Goal: Task Accomplishment & Management: Complete application form

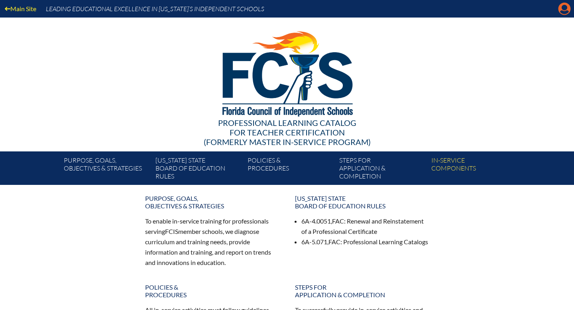
click at [563, 12] on icon "Manage account" at bounding box center [564, 8] width 13 height 13
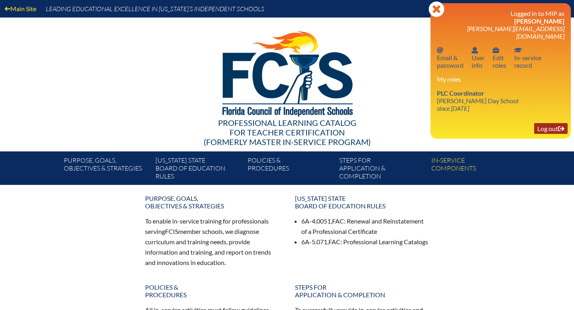
click at [554, 124] on link "Log out Log out" at bounding box center [550, 128] width 33 height 11
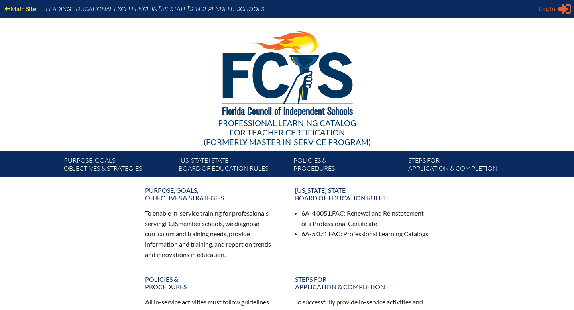
click at [543, 8] on span "Log in" at bounding box center [547, 9] width 16 height 10
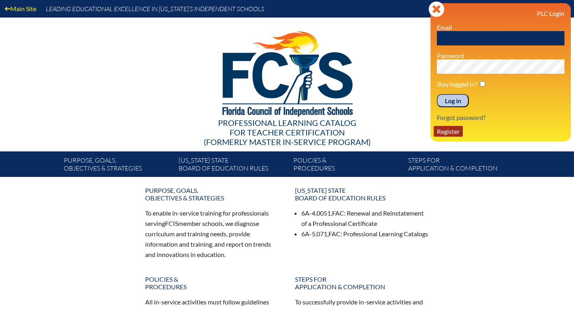
click at [448, 132] on link "Register" at bounding box center [448, 131] width 29 height 11
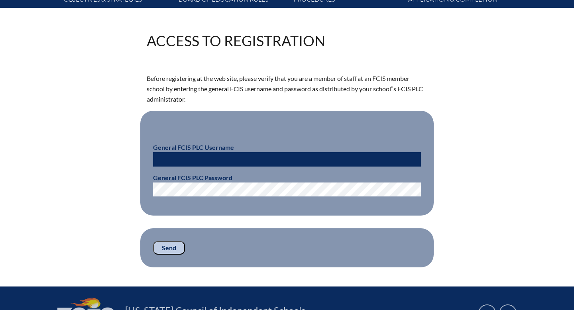
scroll to position [170, 0]
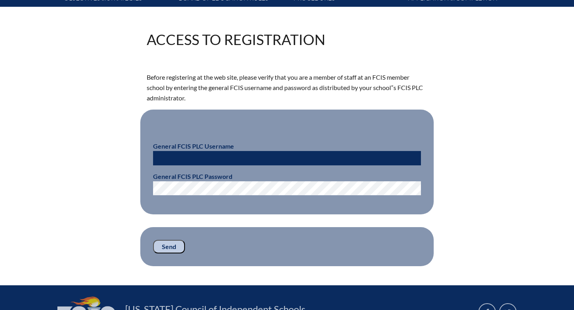
click at [309, 156] on input "text" at bounding box center [287, 158] width 268 height 14
type input "fcismember"
click at [165, 247] on input "Send" at bounding box center [169, 247] width 32 height 14
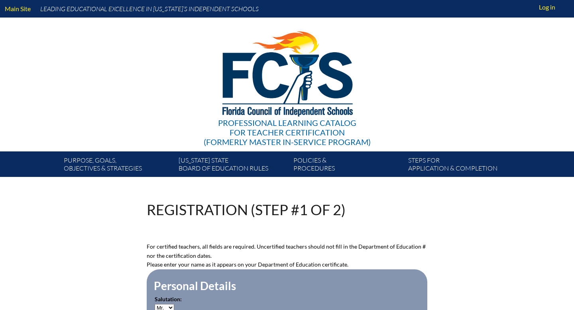
scroll to position [161, 0]
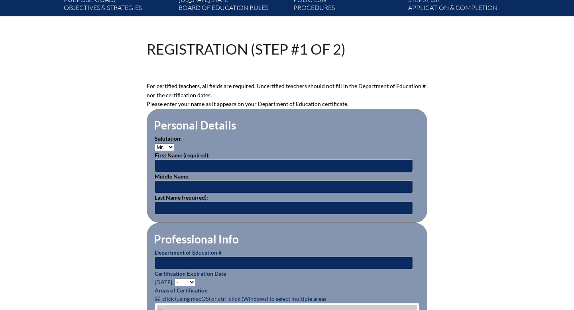
click at [170, 147] on select "Mr. Mrs. Ms. Dr. Rev." at bounding box center [165, 147] width 20 height 8
select select "Ms."
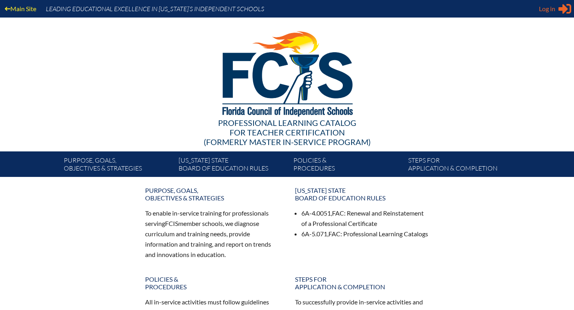
click at [557, 9] on div "Log in Close Sign in or register" at bounding box center [555, 8] width 32 height 13
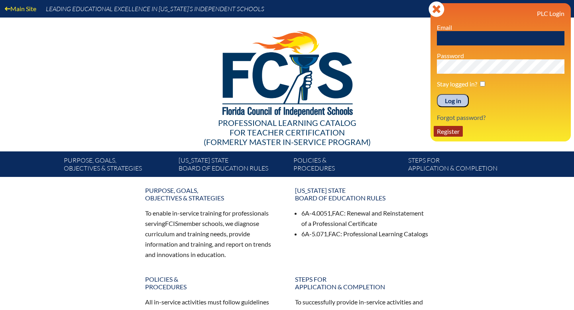
click at [448, 132] on link "Register" at bounding box center [448, 131] width 29 height 11
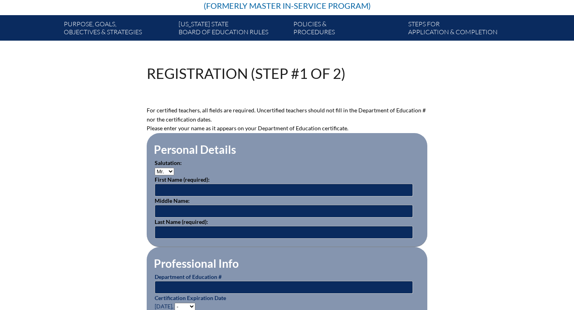
scroll to position [142, 0]
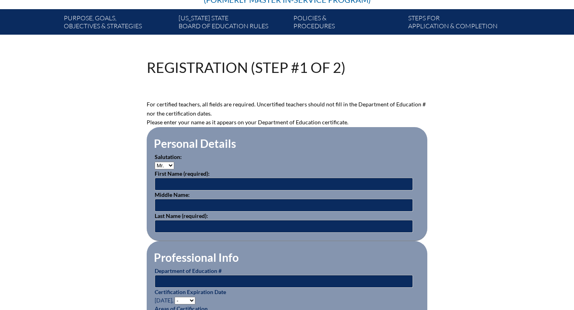
click at [169, 165] on select "Mr. Mrs. Ms. Dr. Rev." at bounding box center [165, 166] width 20 height 8
select select "Ms."
click at [171, 182] on input "text" at bounding box center [284, 184] width 258 height 13
type input "Amy"
click at [165, 204] on input "text" at bounding box center [284, 205] width 258 height 13
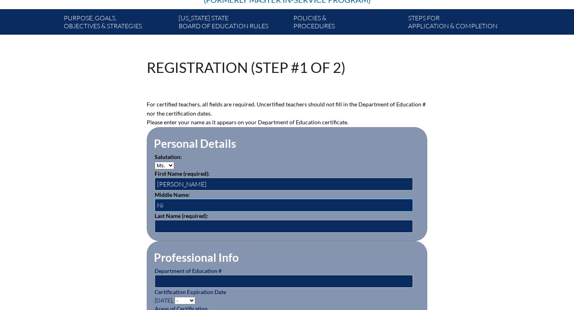
type input "N"
click at [168, 223] on input "text" at bounding box center [284, 226] width 258 height 13
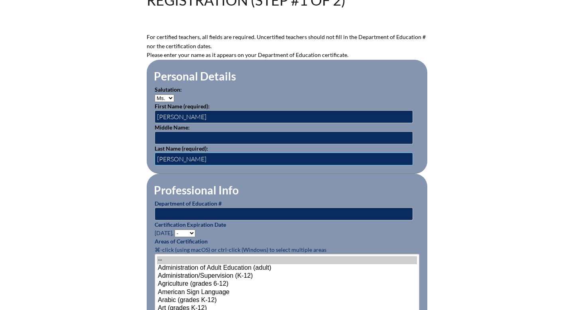
scroll to position [214, 0]
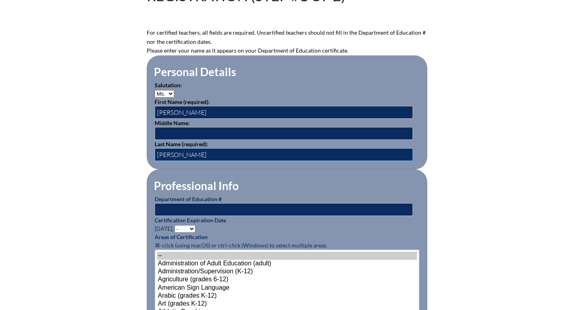
type input "Niergarth"
click at [177, 204] on input "text" at bounding box center [284, 209] width 258 height 13
type input "872149"
click at [193, 228] on select "- 2031 2030 2029 2028 2027 2026 2025 2024 2023 2022 2021 2020 2019 2018 2017 20…" at bounding box center [185, 229] width 21 height 8
select select "2028"
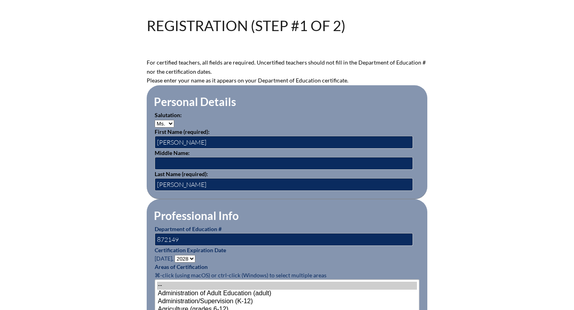
scroll to position [200, 0]
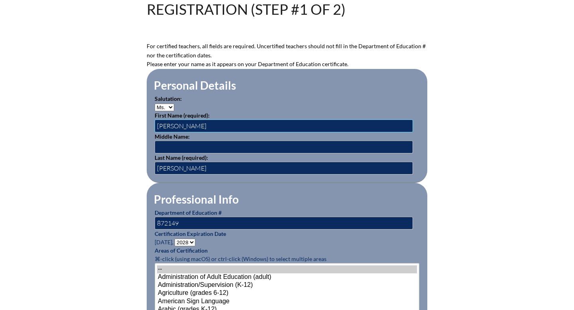
drag, startPoint x: 171, startPoint y: 127, endPoint x: 158, endPoint y: 125, distance: 13.6
click at [158, 125] on input "Amy" at bounding box center [284, 126] width 258 height 13
type input "[PERSON_NAME]"
click at [170, 147] on input "text" at bounding box center [284, 147] width 258 height 13
type input "R"
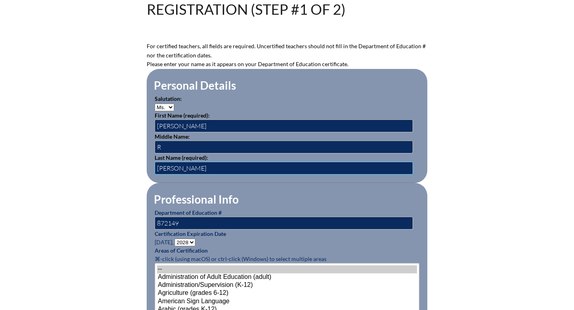
drag, startPoint x: 187, startPoint y: 166, endPoint x: 153, endPoint y: 162, distance: 33.7
click at [153, 162] on fieldset "Personal Details Salutation: Mr. Mrs. Ms. Dr. Rev. First Name (required): Mary …" at bounding box center [287, 126] width 281 height 114
type input "[PERSON_NAME]"
drag, startPoint x: 185, startPoint y: 223, endPoint x: 141, endPoint y: 220, distance: 43.9
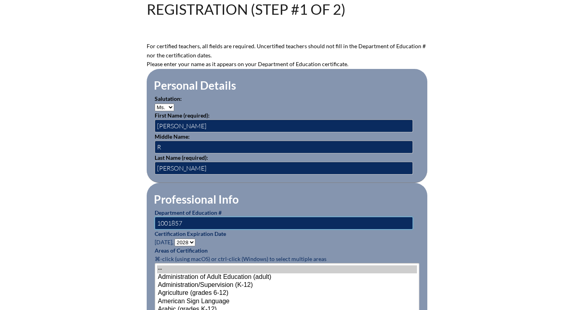
type input "1001857"
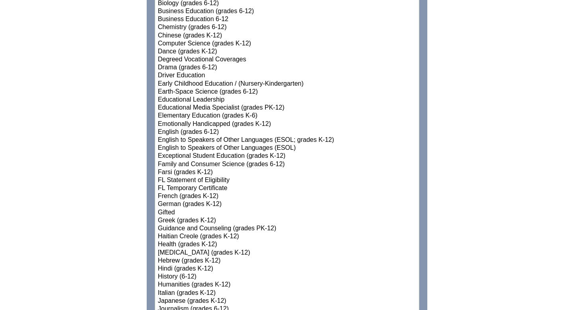
scroll to position [549, 0]
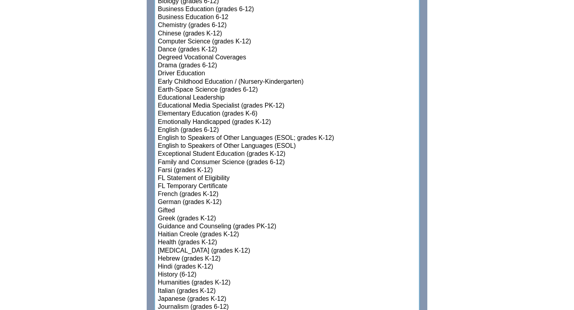
select select"]"] "15192"
click at [162, 209] on option "Gifted" at bounding box center [287, 211] width 260 height 8
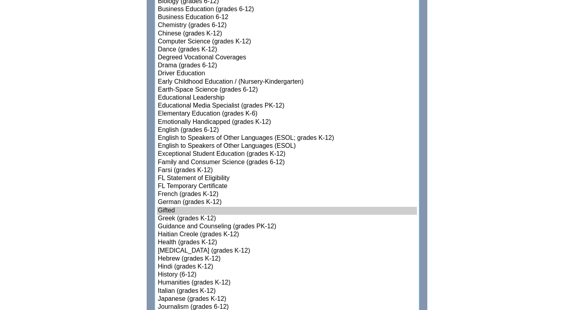
click at [162, 208] on option "Gifted" at bounding box center [287, 211] width 260 height 8
click at [185, 114] on option "Elementary Education (grades K-6)" at bounding box center [287, 114] width 260 height 8
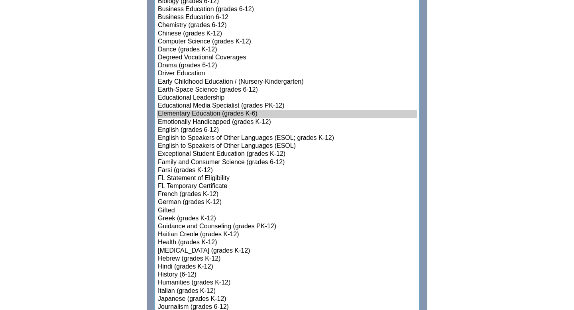
select select"]"] "15131"
click at [194, 145] on option "English to Speakers of Other Languages (ESOL)" at bounding box center [287, 146] width 260 height 8
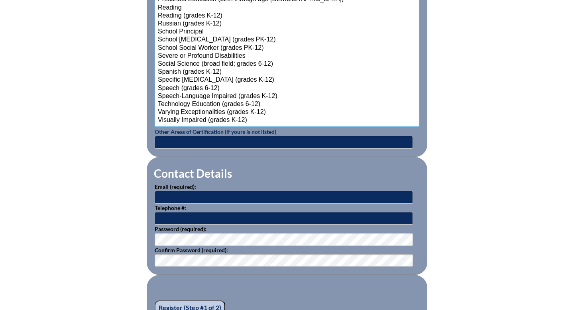
scroll to position [1014, 0]
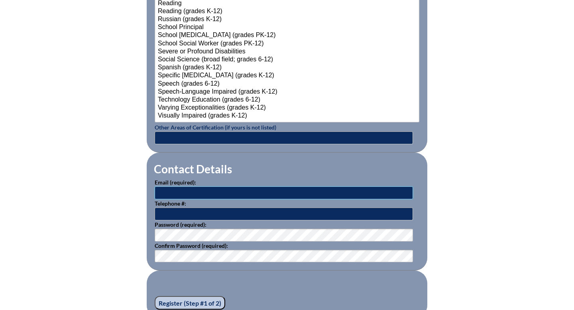
click at [222, 189] on input "text" at bounding box center [284, 193] width 258 height 13
type input "mwright@dubowgottlieb.org"
click at [167, 212] on input "text" at bounding box center [284, 214] width 258 height 13
type input "9042684200"
click at [196, 213] on input "9042684200" at bounding box center [284, 214] width 258 height 13
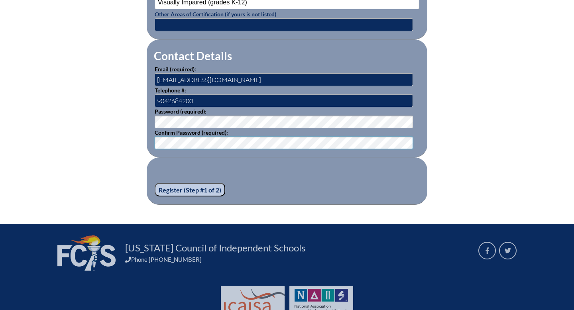
scroll to position [1132, 0]
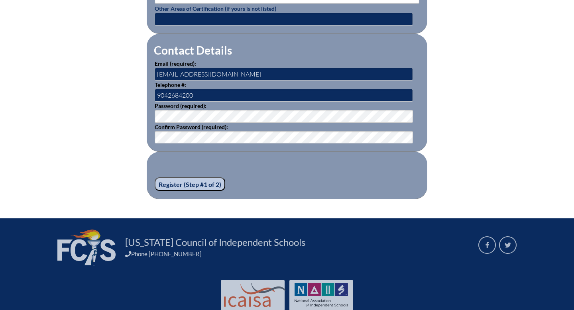
click at [181, 185] on input "Register (Step #1 of 2)" at bounding box center [190, 184] width 71 height 14
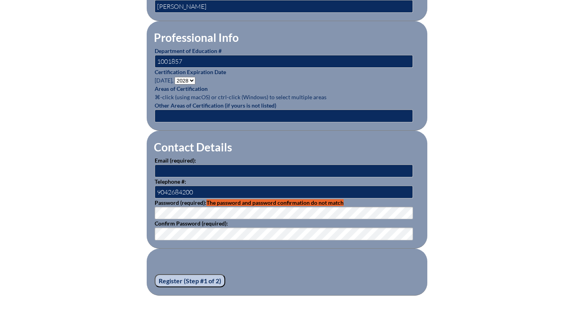
scroll to position [357, 0]
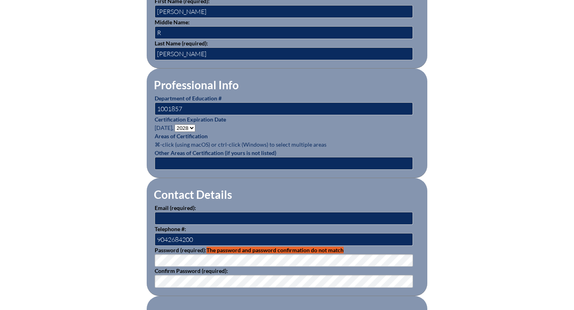
click at [193, 126] on select "- 2031 2030 2029 2028 2027 2026 2025 2024 2023 2022 2021 2020 2019 2018 2017 20…" at bounding box center [185, 128] width 21 height 8
select select "2026"
click at [189, 161] on input "text" at bounding box center [284, 163] width 258 height 13
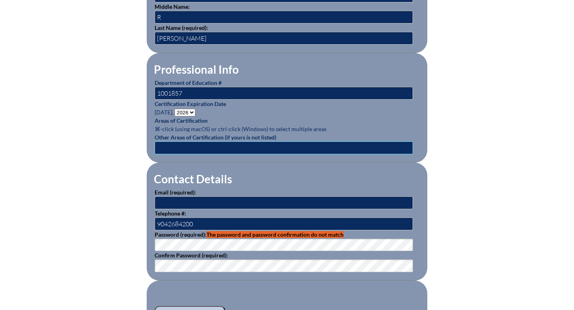
scroll to position [373, 0]
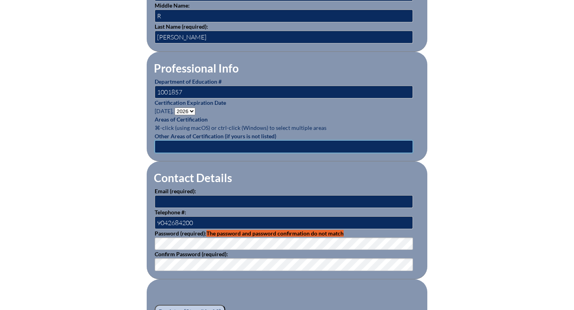
click at [407, 146] on input "text" at bounding box center [284, 146] width 258 height 13
click at [250, 144] on input "text" at bounding box center [284, 146] width 258 height 13
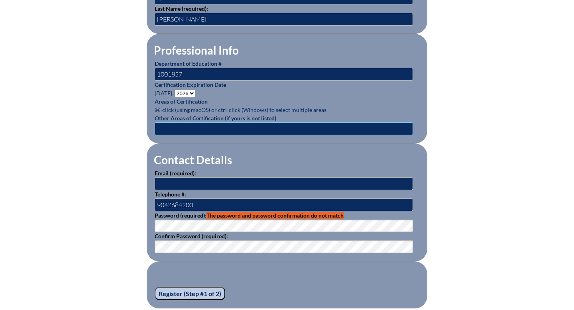
scroll to position [394, 0]
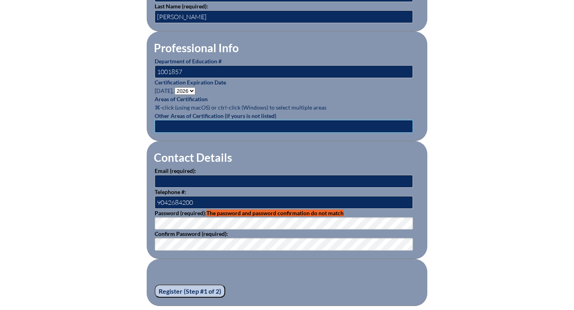
click at [252, 120] on input "text" at bounding box center [284, 126] width 258 height 13
click at [200, 180] on input "text" at bounding box center [284, 181] width 258 height 13
drag, startPoint x: 159, startPoint y: 180, endPoint x: 224, endPoint y: 178, distance: 65.4
click at [226, 179] on input "text" at bounding box center [284, 181] width 258 height 13
click at [224, 178] on input "text" at bounding box center [284, 181] width 258 height 13
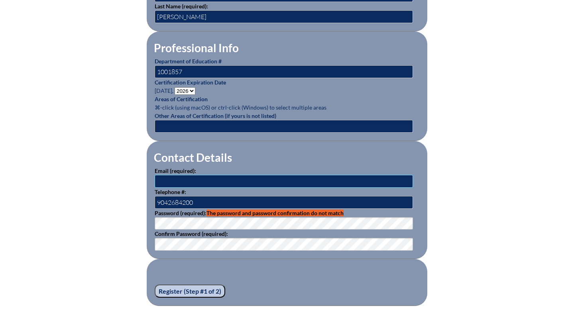
click at [224, 179] on input "text" at bounding box center [284, 181] width 258 height 13
drag, startPoint x: 223, startPoint y: 180, endPoint x: 143, endPoint y: 175, distance: 79.5
click at [144, 175] on div "Registration (Step #1 of 2) Please see errors below: password: The password and…" at bounding box center [287, 57] width 448 height 497
drag, startPoint x: 156, startPoint y: 180, endPoint x: 221, endPoint y: 179, distance: 65.0
click at [221, 181] on input "text" at bounding box center [284, 181] width 258 height 13
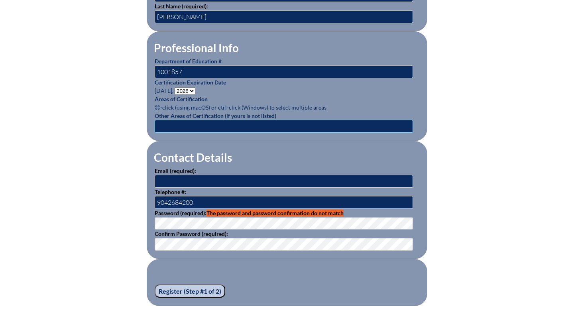
click at [196, 124] on input "text" at bounding box center [284, 126] width 258 height 13
click at [198, 128] on input "text" at bounding box center [284, 126] width 258 height 13
click at [171, 289] on input "Register (Step #1 of 2)" at bounding box center [190, 292] width 71 height 14
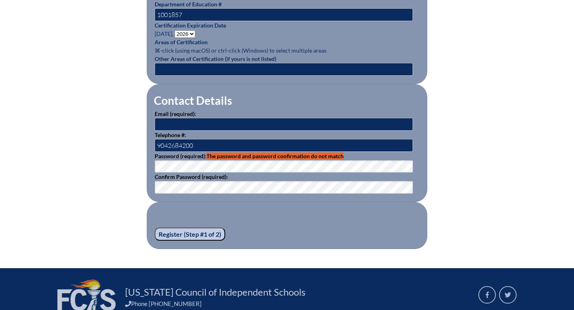
scroll to position [454, 0]
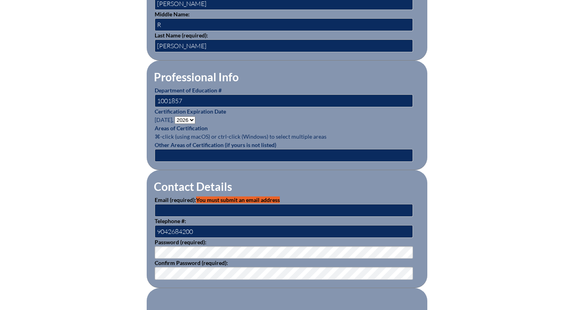
scroll to position [359, 0]
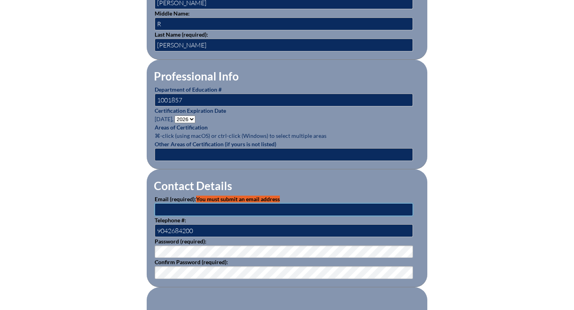
click at [234, 210] on input "text" at bounding box center [284, 209] width 258 height 13
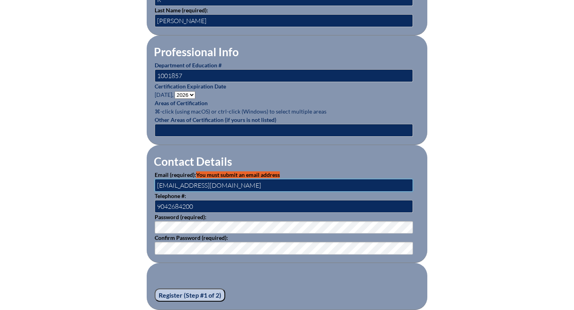
scroll to position [387, 0]
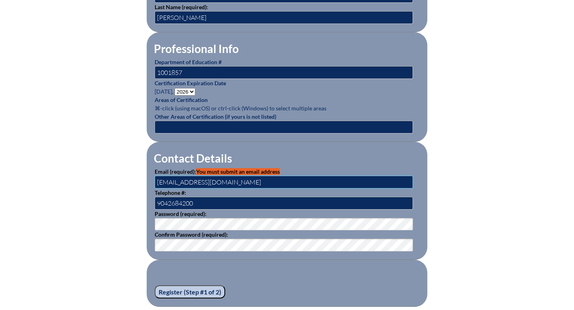
type input "[EMAIL_ADDRESS][DOMAIN_NAME]"
click at [202, 289] on input "Register (Step #1 of 2)" at bounding box center [190, 292] width 71 height 14
click at [210, 291] on input "Register (Step #1 of 2)" at bounding box center [190, 292] width 71 height 14
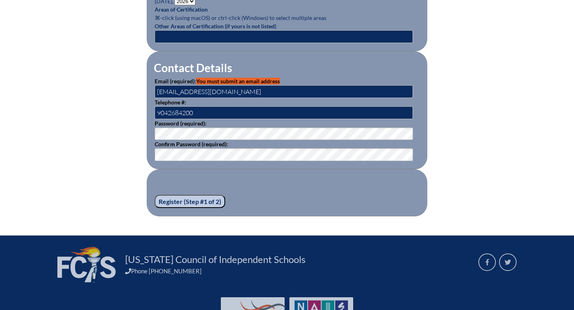
scroll to position [483, 0]
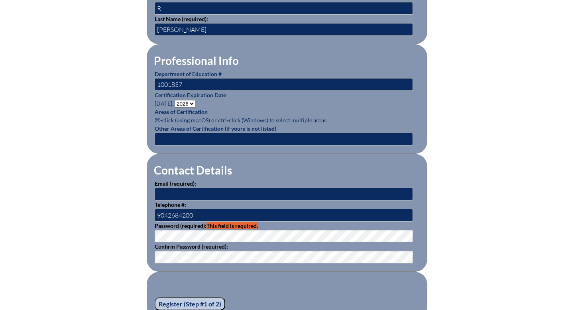
scroll to position [377, 0]
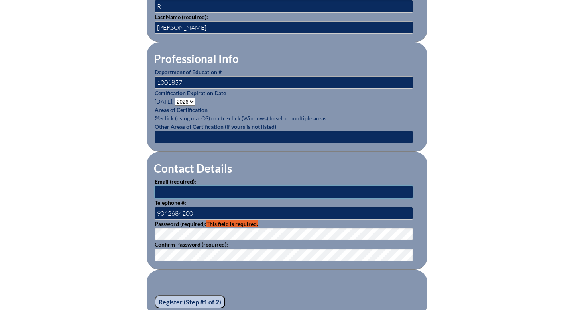
click at [175, 189] on input "text" at bounding box center [284, 192] width 258 height 13
click at [177, 189] on input "text" at bounding box center [284, 192] width 258 height 13
click at [175, 189] on input "text" at bounding box center [284, 192] width 258 height 13
type input "[EMAIL_ADDRESS][DOMAIN_NAME]"
click at [191, 296] on input "Register (Step #1 of 2)" at bounding box center [190, 302] width 71 height 14
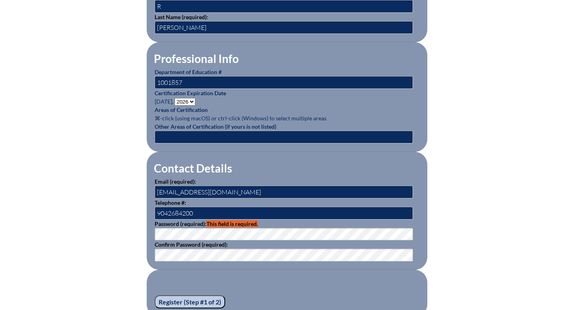
click at [191, 300] on input "Register (Step #1 of 2)" at bounding box center [190, 302] width 71 height 14
click at [207, 301] on input "Register (Step #1 of 2)" at bounding box center [190, 302] width 71 height 14
click at [212, 298] on input "Register (Step #1 of 2)" at bounding box center [190, 302] width 71 height 14
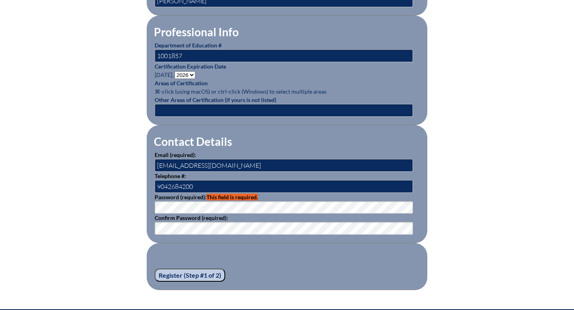
scroll to position [405, 0]
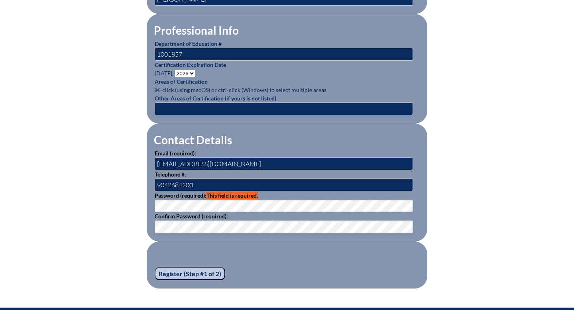
drag, startPoint x: 213, startPoint y: 273, endPoint x: 208, endPoint y: 269, distance: 6.5
click at [208, 269] on input "Register (Step #1 of 2)" at bounding box center [190, 274] width 71 height 14
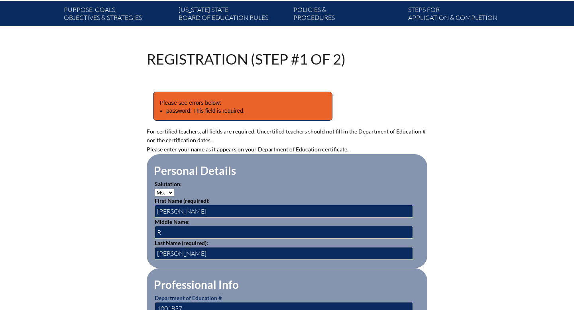
scroll to position [201, 0]
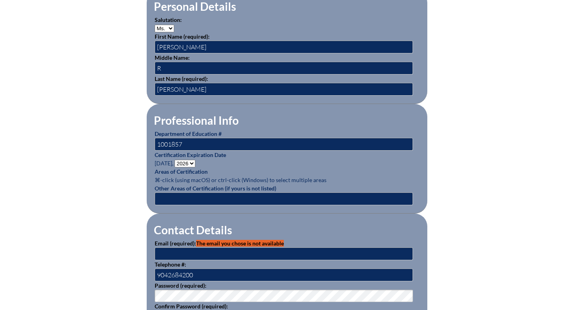
scroll to position [316, 0]
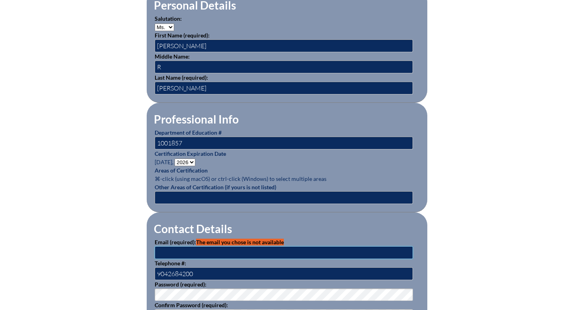
click at [277, 250] on input "text" at bounding box center [284, 252] width 258 height 13
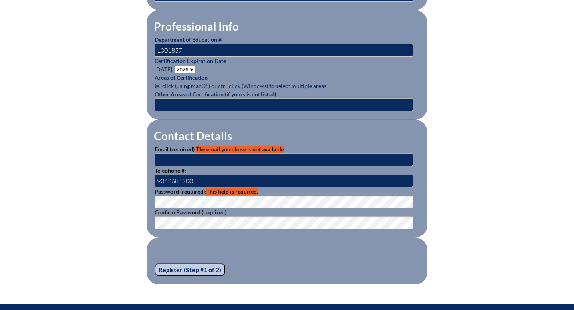
scroll to position [419, 0]
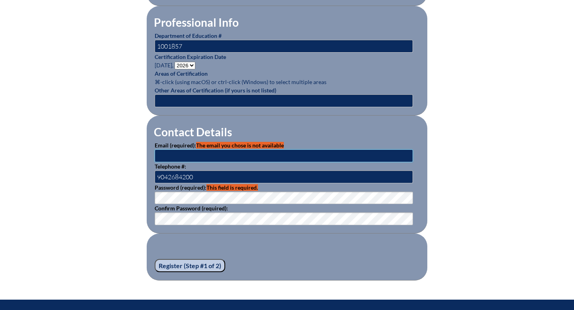
click at [187, 156] on input "text" at bounding box center [284, 155] width 258 height 13
type input "w"
type input "[EMAIL_ADDRESS][DOMAIN_NAME]"
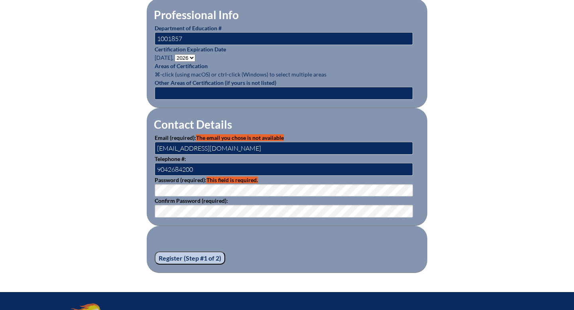
drag, startPoint x: 191, startPoint y: 257, endPoint x: 186, endPoint y: 252, distance: 6.5
click at [187, 253] on input "Register (Step #1 of 2)" at bounding box center [190, 258] width 71 height 14
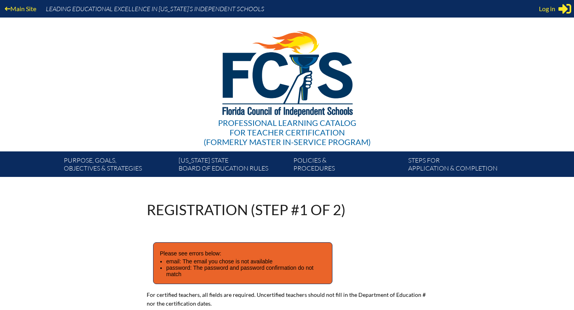
click at [185, 253] on p "Please see errors below:" at bounding box center [243, 253] width 166 height 9
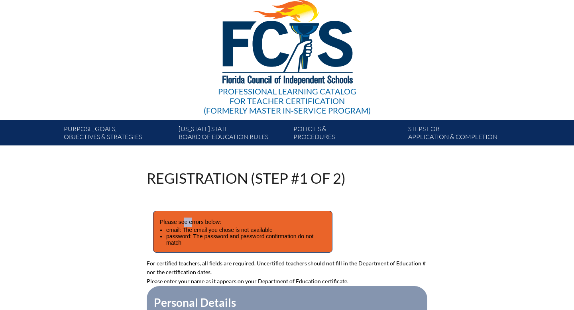
scroll to position [36, 0]
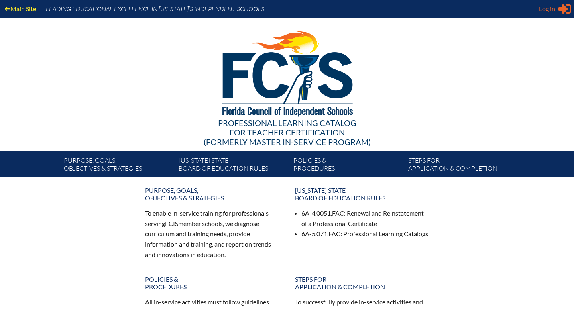
click at [554, 8] on span "Log in" at bounding box center [547, 9] width 16 height 10
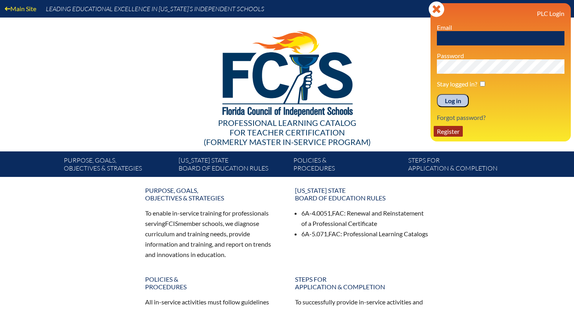
click at [460, 131] on link "Register" at bounding box center [448, 131] width 29 height 11
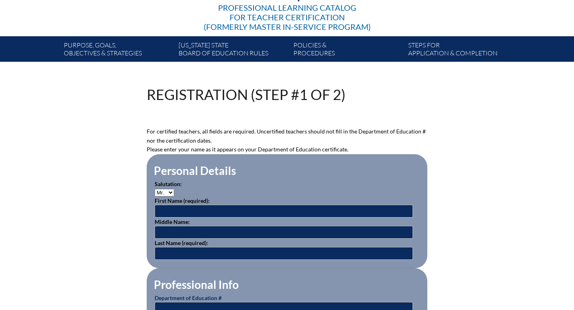
scroll to position [147, 0]
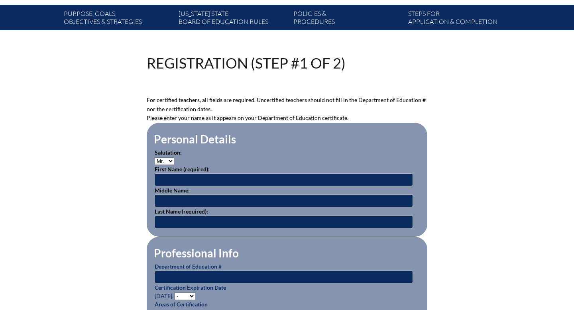
click at [172, 161] on select "Mr. Mrs. Ms. Dr. Rev." at bounding box center [165, 161] width 20 height 8
click at [170, 161] on select "Mr. Mrs. Ms. Dr. Rev." at bounding box center [165, 161] width 20 height 8
click at [170, 159] on select "Mr. Mrs. Ms. Dr. Rev." at bounding box center [165, 161] width 20 height 8
select select "Ms."
click at [165, 181] on input "text" at bounding box center [284, 179] width 258 height 13
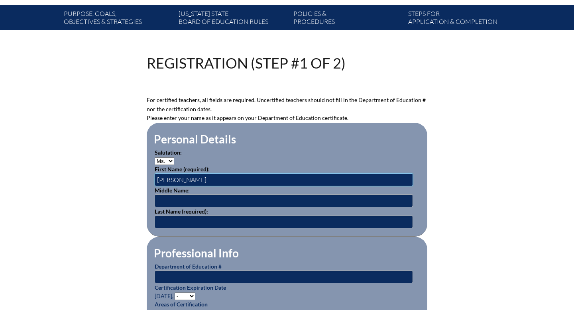
type input "[PERSON_NAME]"
click at [161, 203] on input "text" at bounding box center [284, 200] width 258 height 13
type input "R"
click at [161, 222] on input "text" at bounding box center [284, 222] width 258 height 13
type input "[PERSON_NAME]"
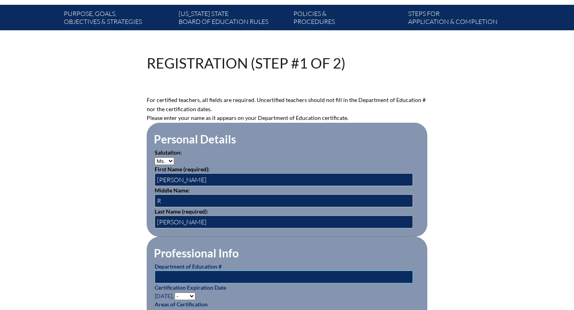
click at [165, 275] on input "text" at bounding box center [284, 277] width 258 height 13
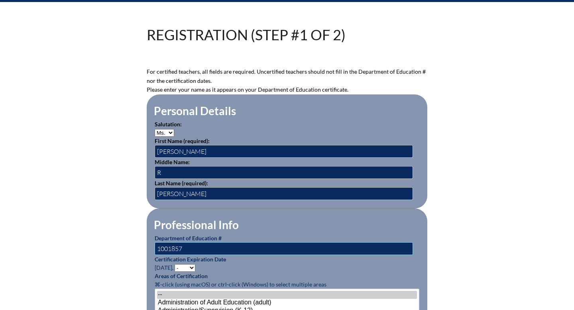
scroll to position [217, 0]
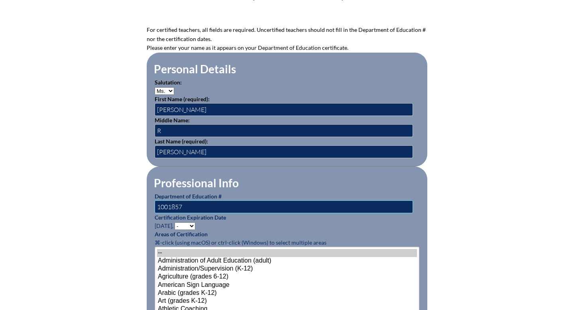
type input "1001857"
click at [193, 225] on select "- 2031 2030 2029 2028 2027 2026 2025 2024 2023 2022 2021 2020 2019 2018 2017 20…" at bounding box center [185, 226] width 21 height 8
select select "2026"
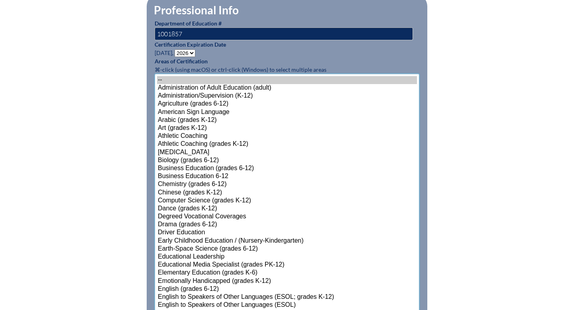
scroll to position [463, 0]
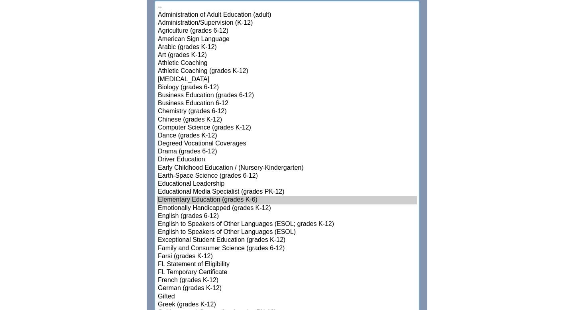
click at [175, 297] on option "Gifted" at bounding box center [287, 297] width 260 height 8
select select"]"] "15131"
click at [196, 229] on option "English to Speakers of Other Languages (ESOL)" at bounding box center [287, 232] width 260 height 8
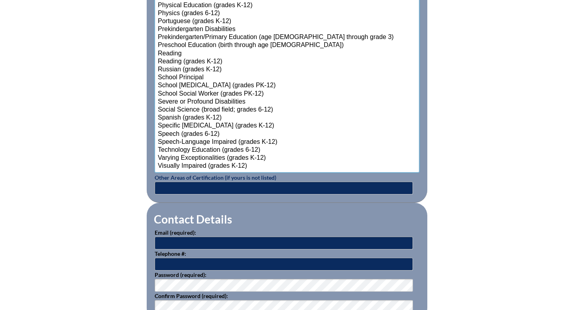
scroll to position [965, 0]
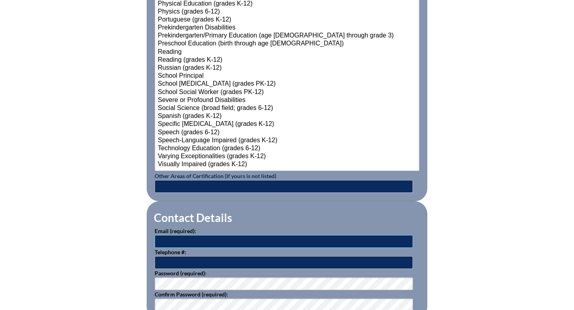
click at [194, 238] on input "text" at bounding box center [284, 241] width 258 height 13
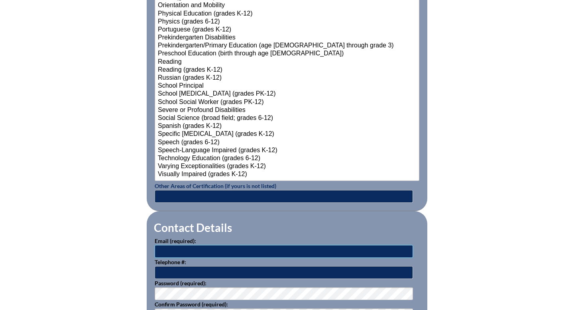
scroll to position [958, 0]
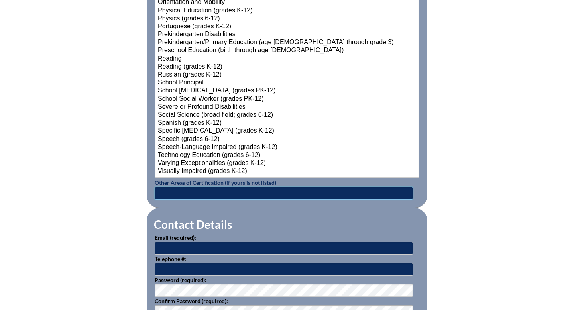
click at [290, 192] on input "text" at bounding box center [284, 193] width 258 height 13
click at [213, 244] on input "text" at bounding box center [284, 248] width 258 height 13
type input "mwright@dubowgottlieb.org"
click at [170, 269] on input "text" at bounding box center [284, 269] width 258 height 13
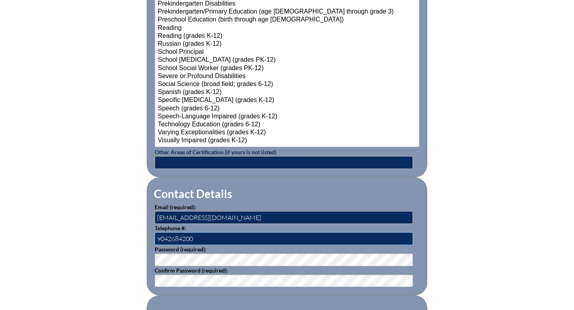
scroll to position [1029, 0]
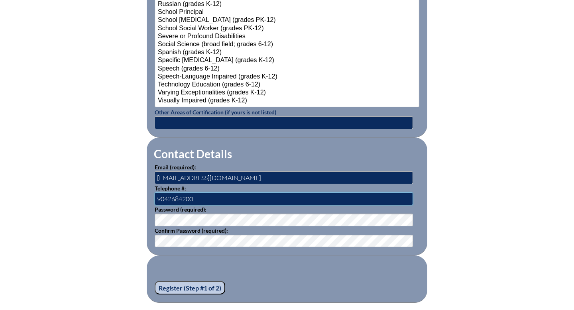
type input "9042684200"
click at [196, 285] on input "Register (Step #1 of 2)" at bounding box center [190, 288] width 71 height 14
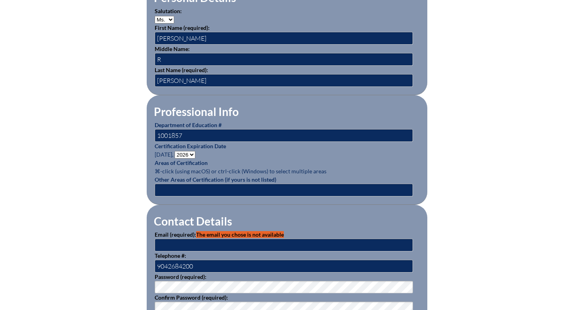
scroll to position [324, 0]
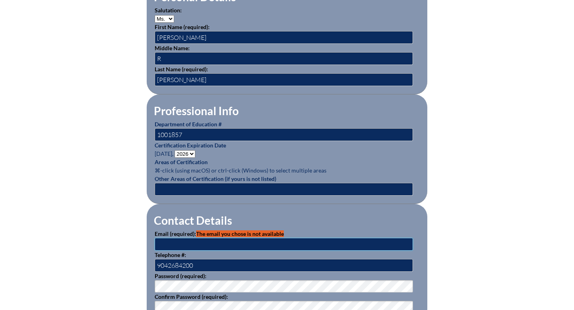
click at [267, 240] on input "text" at bounding box center [284, 244] width 258 height 13
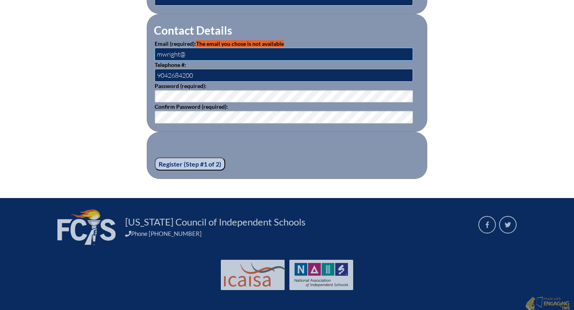
scroll to position [512, 0]
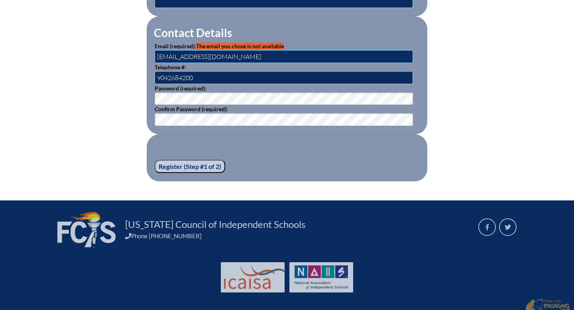
type input "[EMAIL_ADDRESS][DOMAIN_NAME]"
click at [177, 165] on input "Register (Step #1 of 2)" at bounding box center [190, 167] width 71 height 14
